Goal: Information Seeking & Learning: Learn about a topic

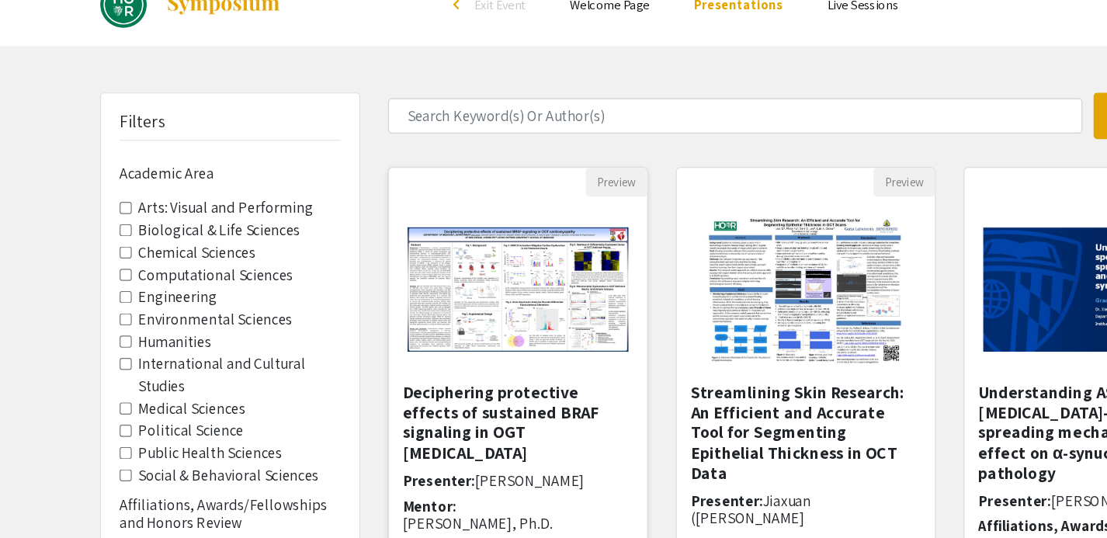
click at [427, 294] on img at bounding box center [433, 273] width 216 height 135
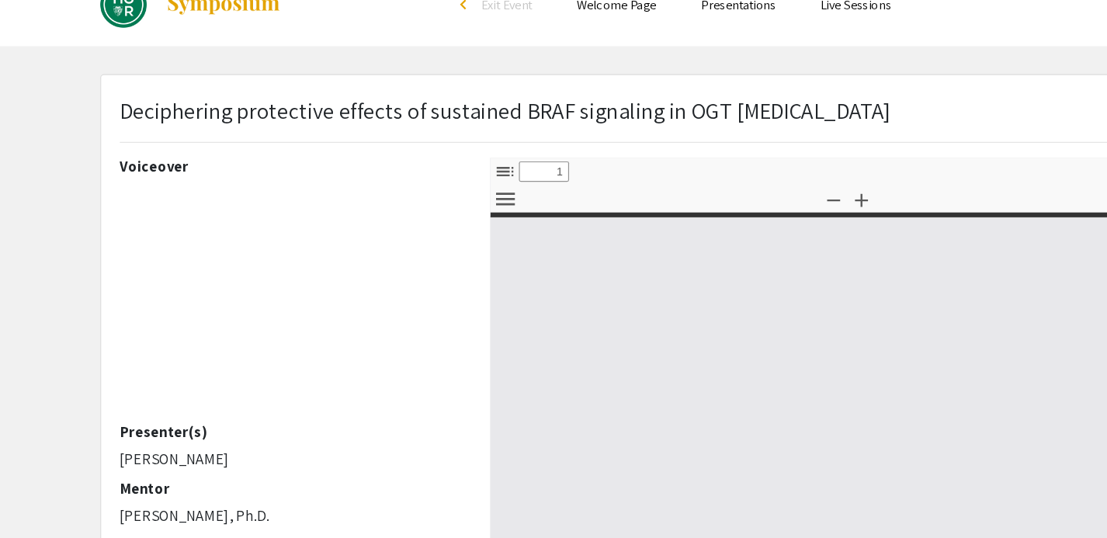
select select "custom"
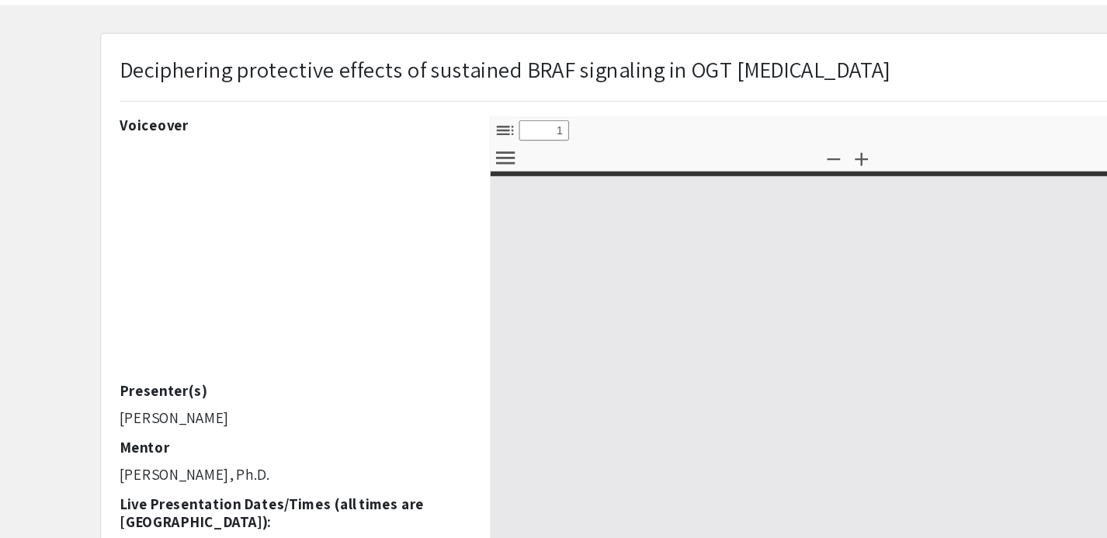
type input "0"
select select "custom"
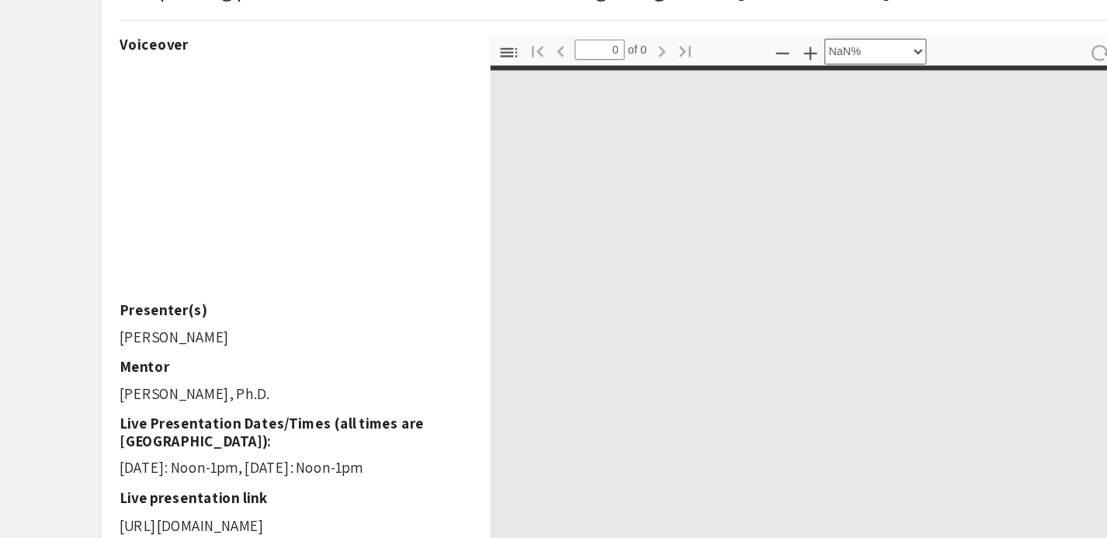
scroll to position [76, 0]
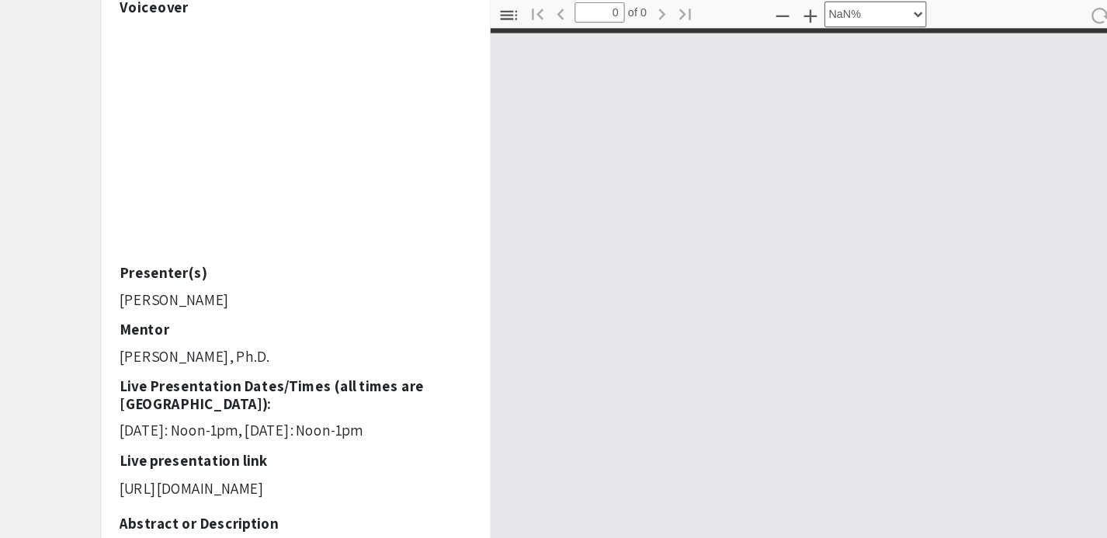
type input "1"
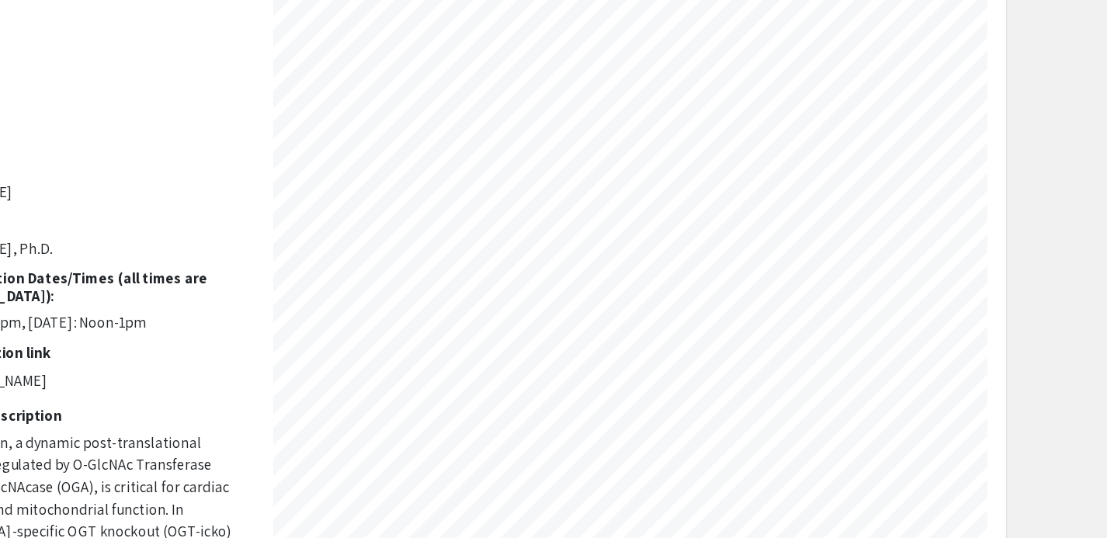
scroll to position [0, 358]
select select "custom"
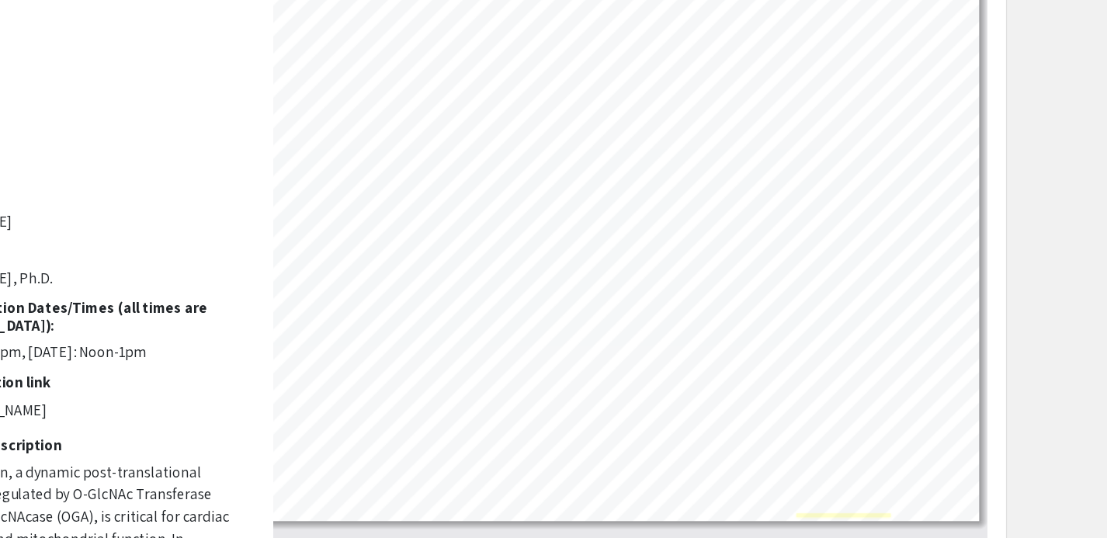
scroll to position [0, 248]
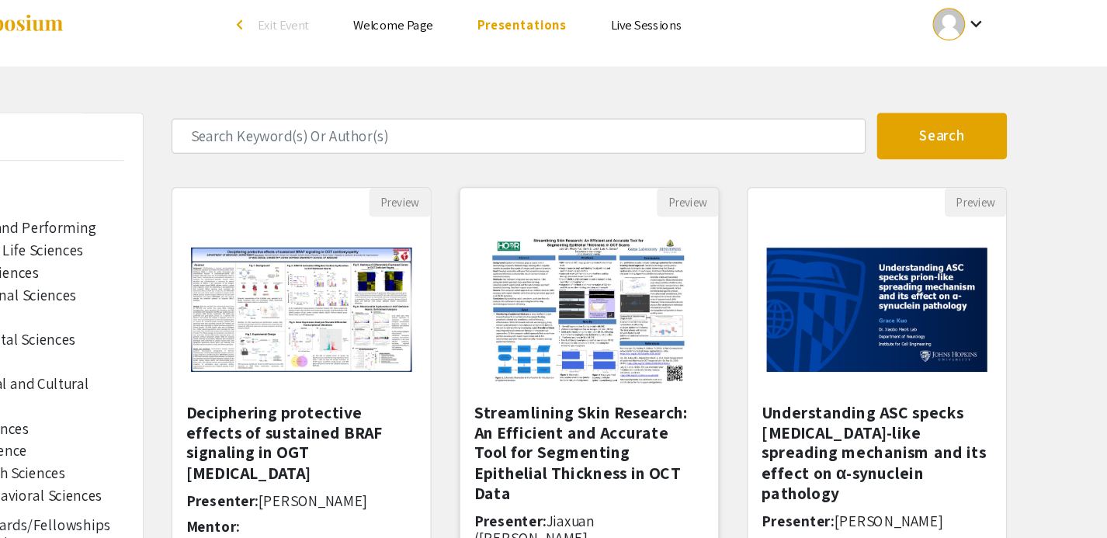
click at [703, 255] on img "Open Presentation <p>Streamlining Skin Research: An Efficient and Accurate Tool…" at bounding box center [673, 273] width 196 height 155
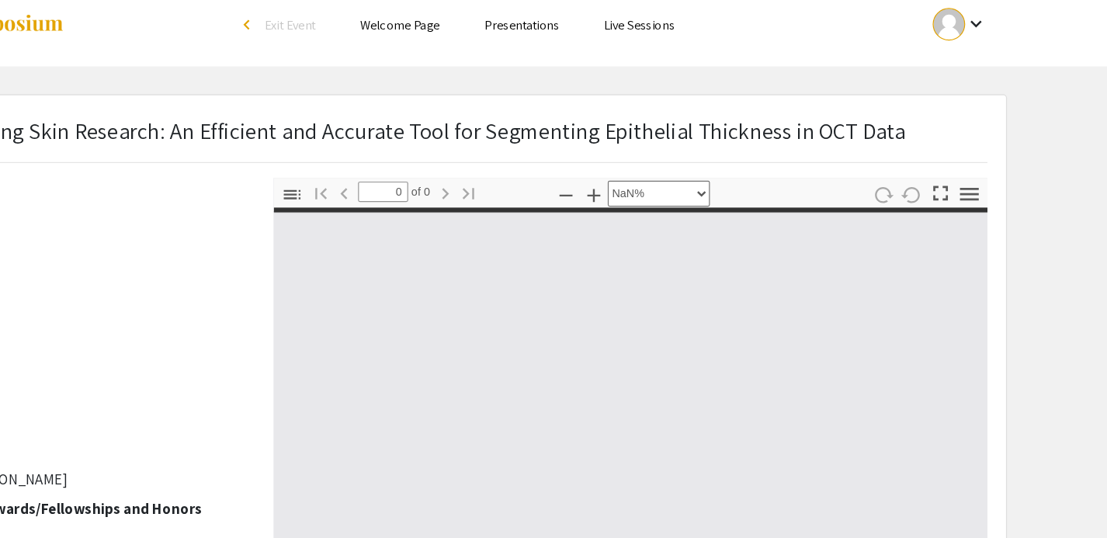
select select "auto"
type input "1"
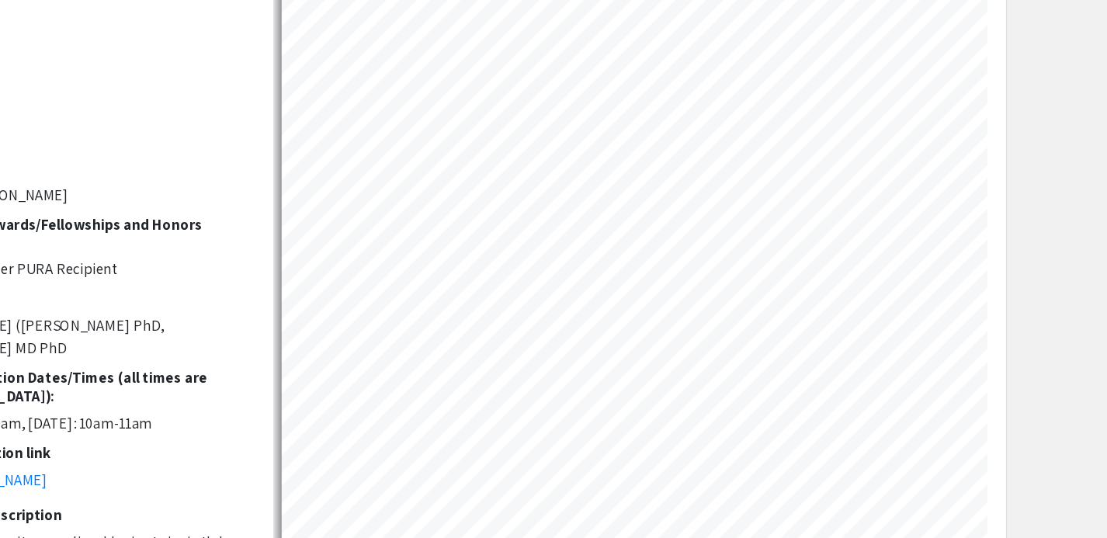
scroll to position [33, 0]
select select "custom"
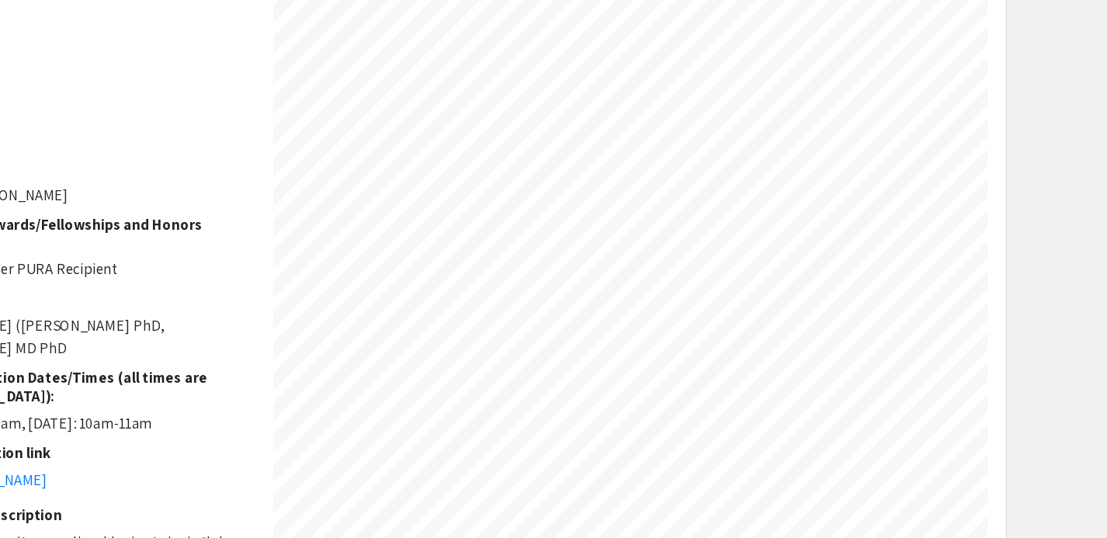
scroll to position [148, 334]
